Goal: Download file/media

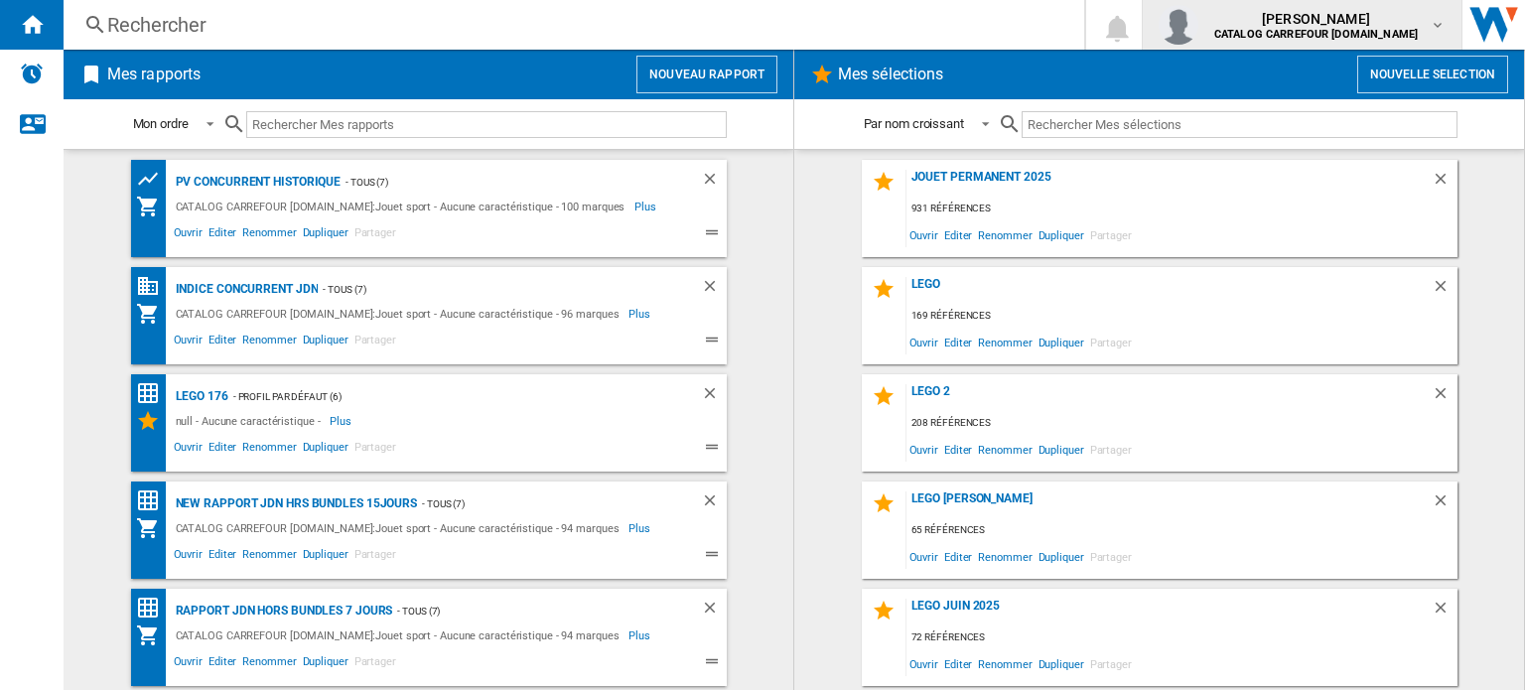
click at [1431, 11] on div "[PERSON_NAME] CATALOG CARREFOUR [DOMAIN_NAME]" at bounding box center [1301, 25] width 287 height 40
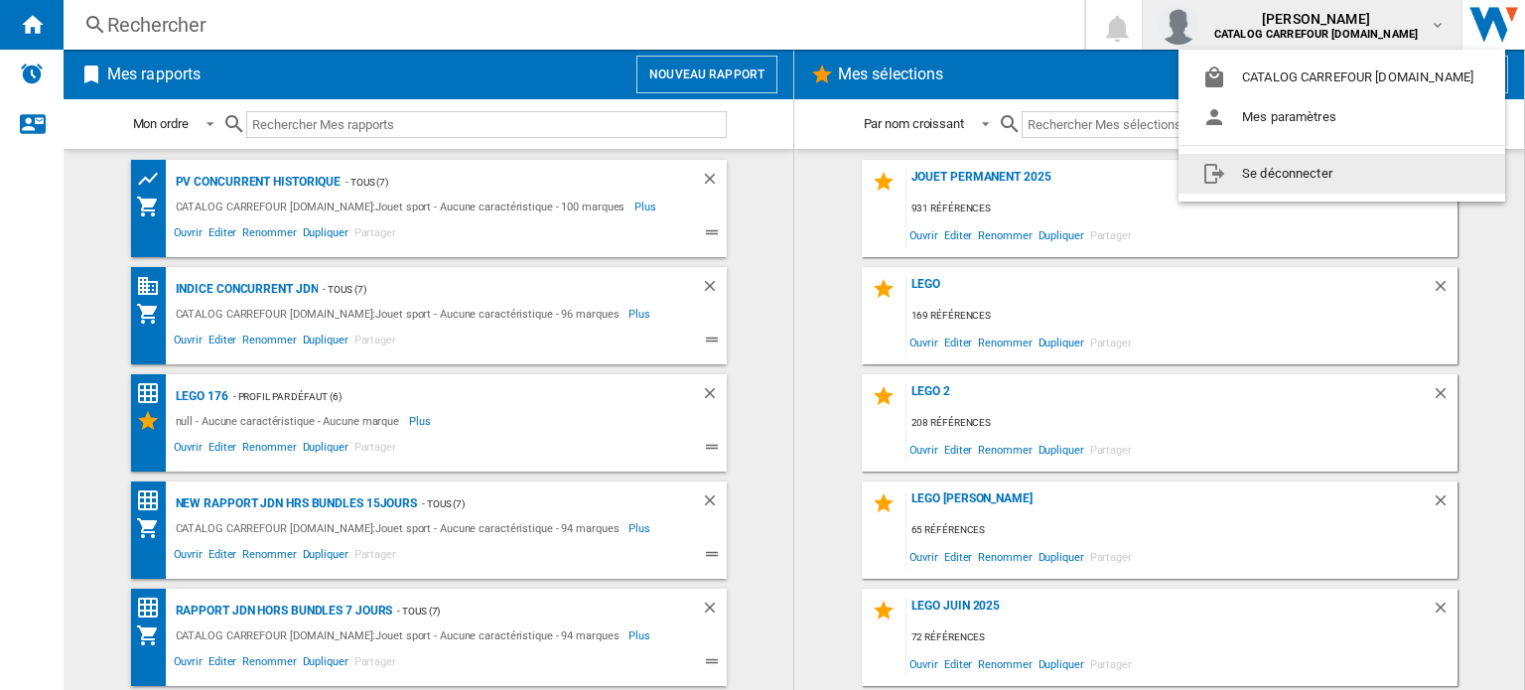
click at [1310, 194] on md-menu-content "CATALOG CARREFOUR [DOMAIN_NAME] Mes paramètres Se déconnecter" at bounding box center [1341, 126] width 327 height 152
click at [1308, 174] on button "Se déconnecter" at bounding box center [1341, 174] width 327 height 40
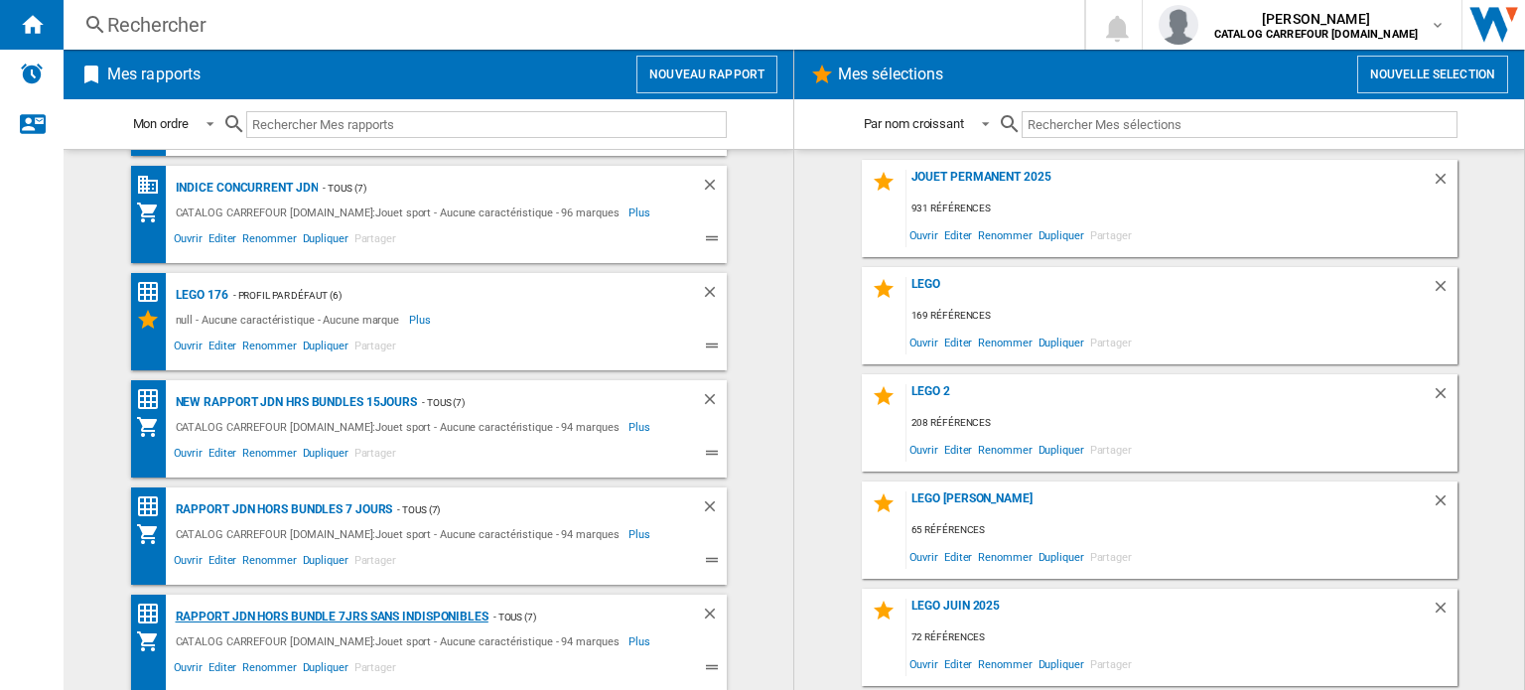
scroll to position [102, 0]
click at [298, 610] on div "Rapport JDN Hors bundle 7Jrs sans indisponibles" at bounding box center [330, 616] width 318 height 25
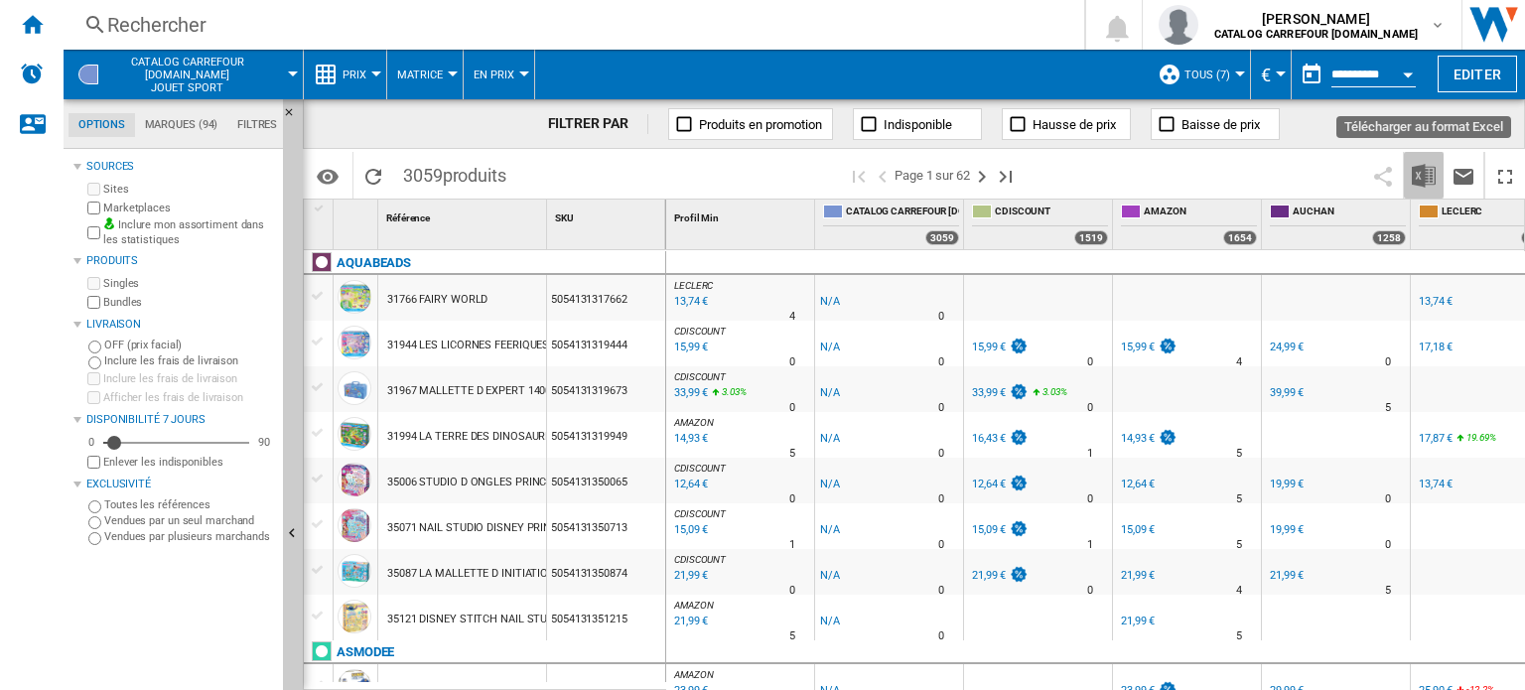
click at [1416, 178] on img "Télécharger au format Excel" at bounding box center [1424, 176] width 24 height 24
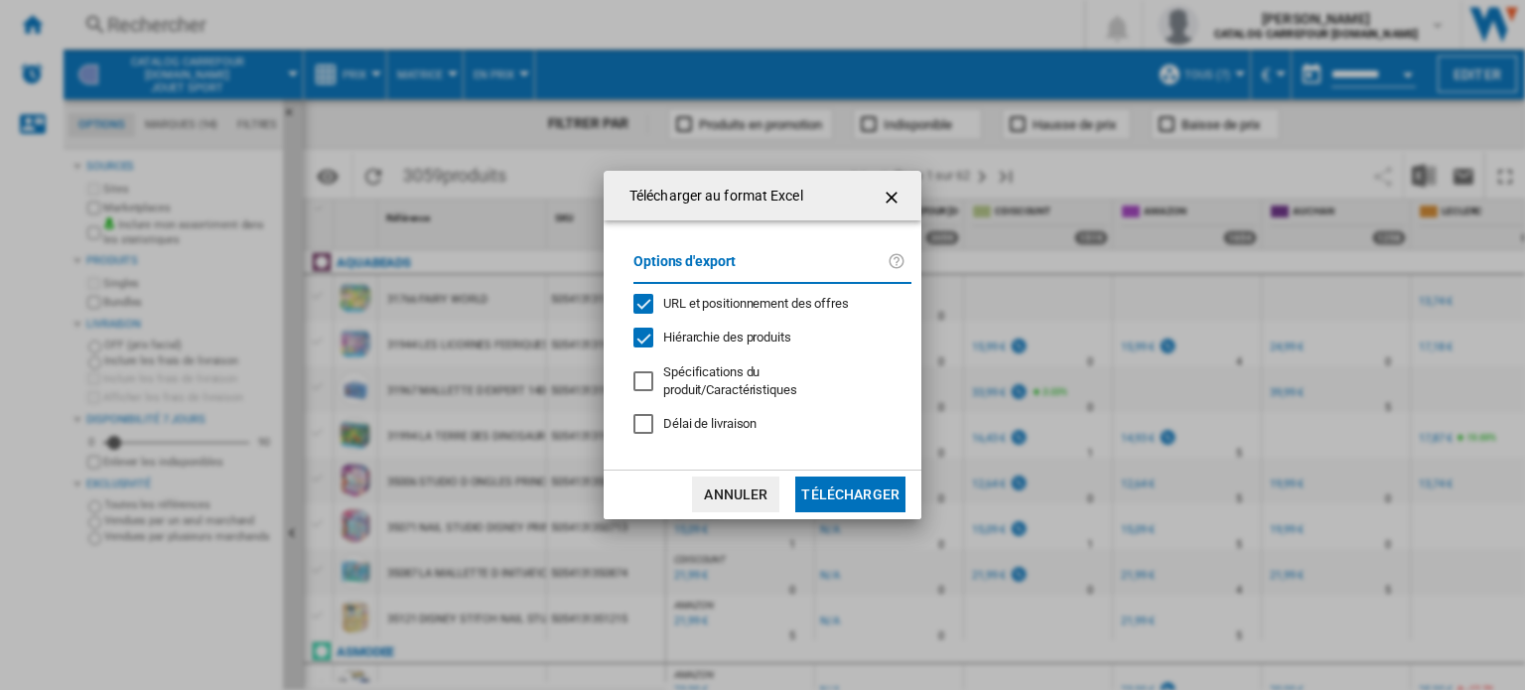
drag, startPoint x: 839, startPoint y: 487, endPoint x: 859, endPoint y: 487, distance: 19.9
click at [839, 488] on button "Télécharger" at bounding box center [850, 494] width 110 height 36
